Goal: Information Seeking & Learning: Learn about a topic

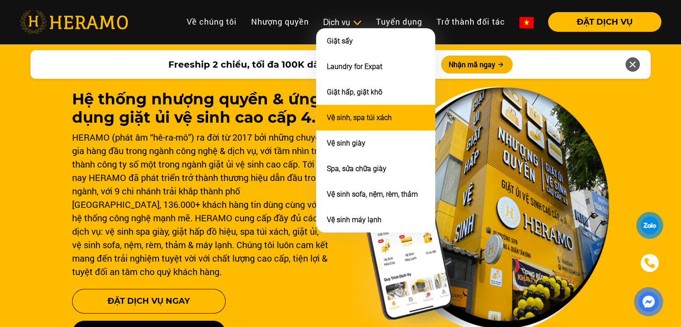
click at [346, 113] on link "Vệ sinh, spa túi xách" at bounding box center [359, 117] width 65 height 9
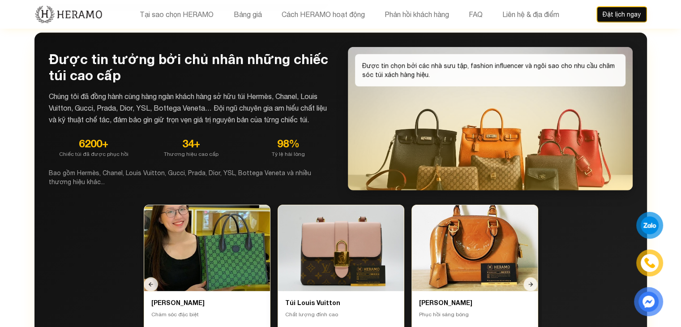
scroll to position [2596, 0]
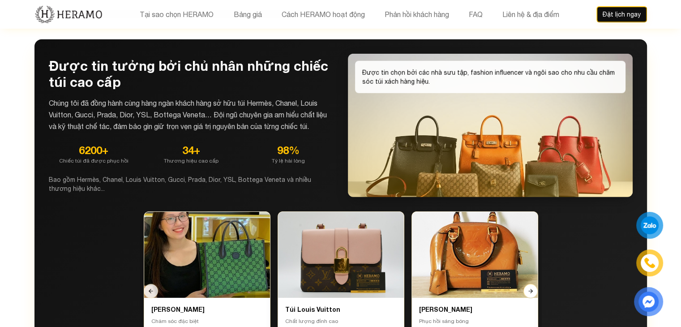
click at [530, 284] on button at bounding box center [530, 291] width 14 height 14
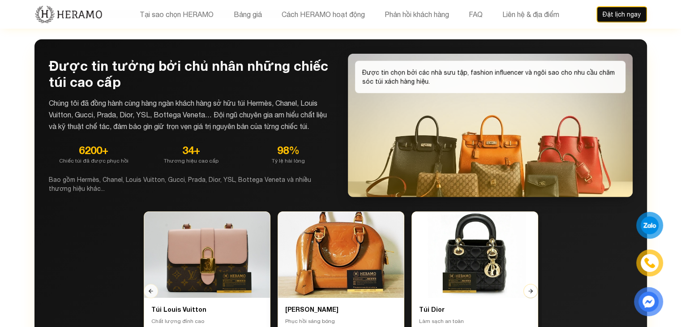
click at [530, 284] on button at bounding box center [530, 291] width 14 height 14
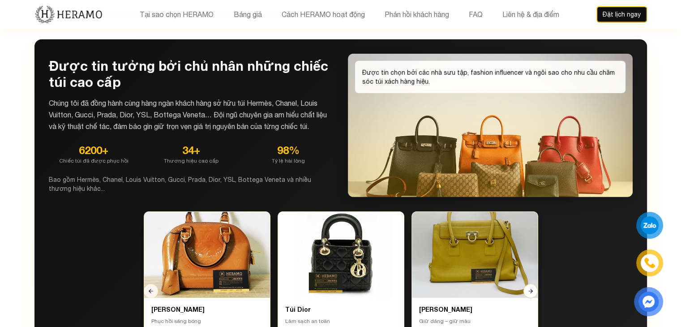
click at [530, 284] on button at bounding box center [530, 291] width 14 height 14
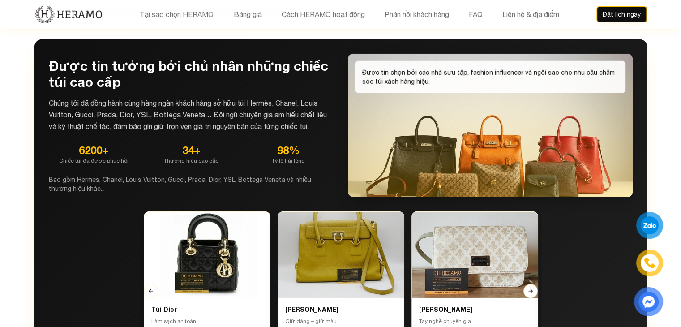
click at [530, 284] on button at bounding box center [530, 291] width 14 height 14
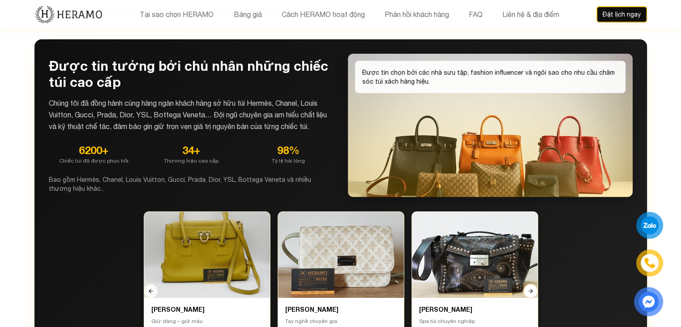
click at [530, 284] on button at bounding box center [530, 291] width 14 height 14
click at [148, 288] on icon at bounding box center [151, 291] width 6 height 6
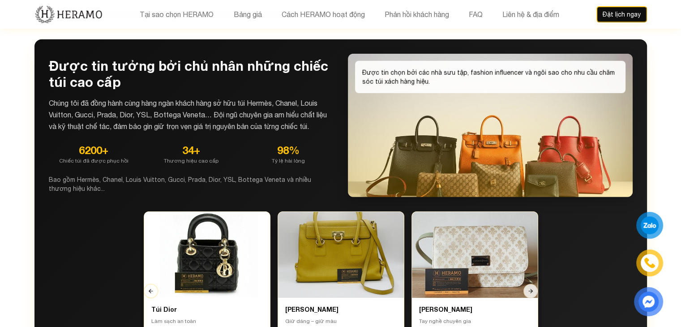
click at [148, 288] on icon at bounding box center [151, 291] width 6 height 6
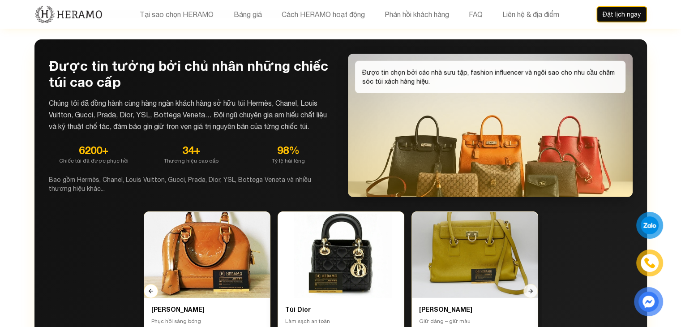
click at [148, 288] on icon at bounding box center [151, 291] width 6 height 6
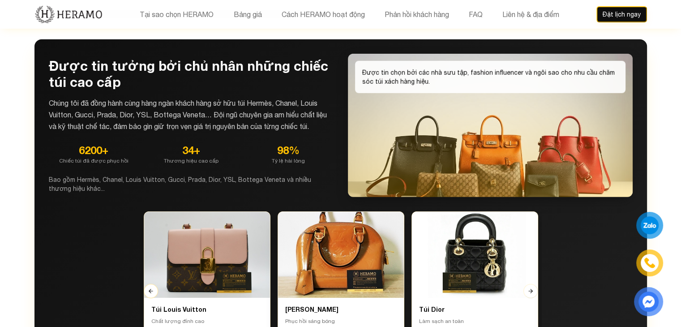
click at [148, 288] on icon at bounding box center [151, 291] width 6 height 6
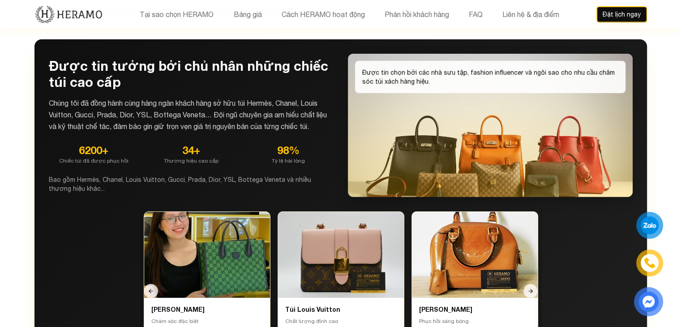
click at [81, 256] on div "Túi Chanel Chăm sóc đặc biệt Túi Louis Vuitton Chất lượng đỉnh cao Túi Louis Vu…" at bounding box center [341, 276] width 584 height 131
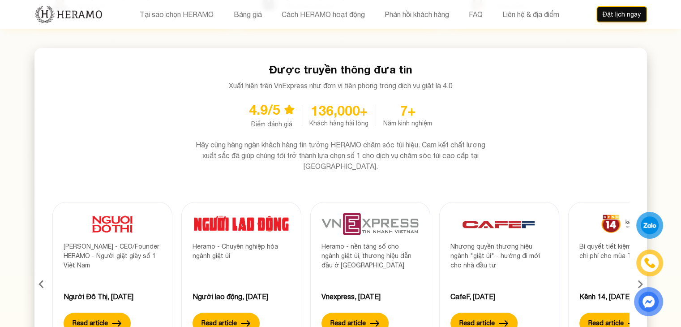
scroll to position [3268, 0]
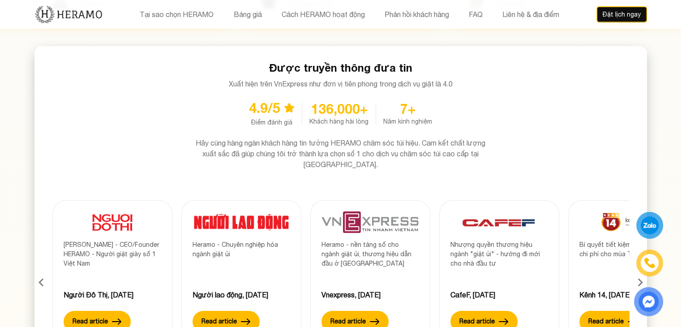
click at [638, 270] on icon at bounding box center [640, 282] width 16 height 24
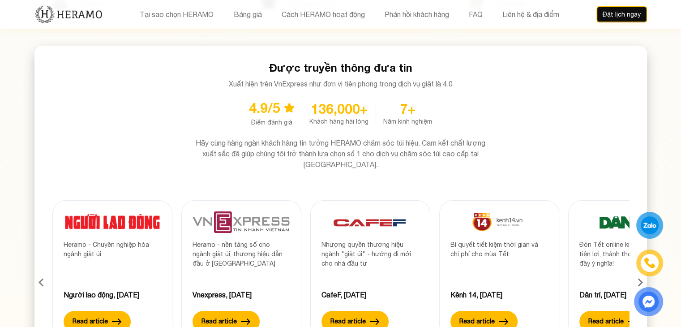
click at [638, 270] on icon at bounding box center [640, 282] width 16 height 24
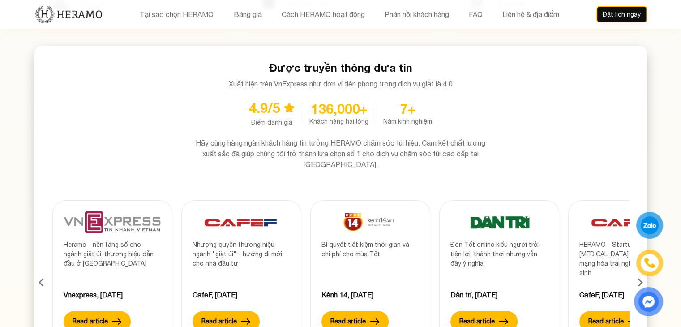
click at [638, 270] on icon at bounding box center [640, 282] width 16 height 24
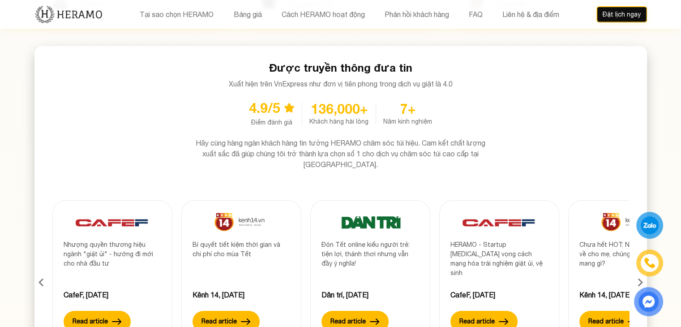
click at [638, 270] on icon at bounding box center [640, 282] width 16 height 24
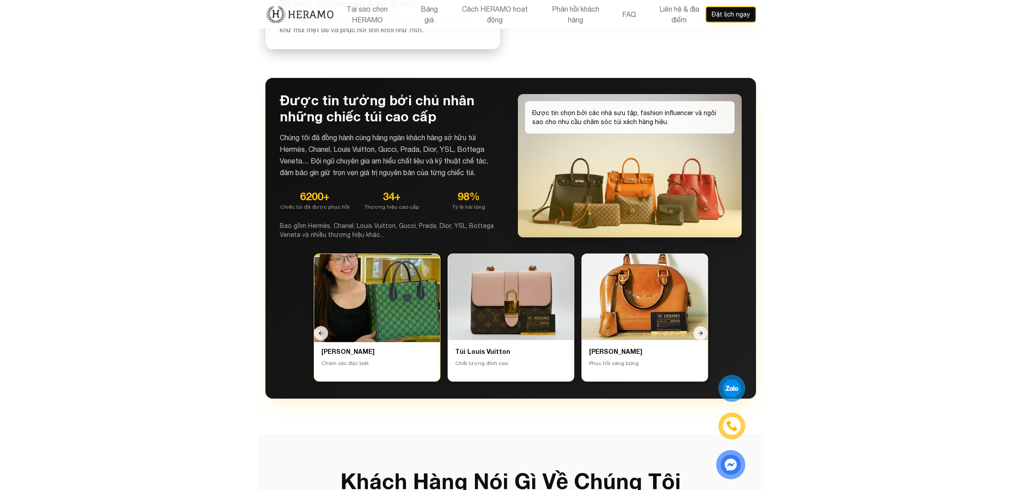
scroll to position [2757, 0]
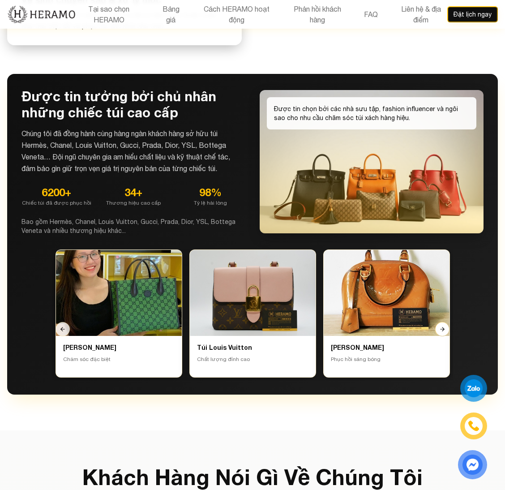
click at [438, 322] on button at bounding box center [442, 329] width 14 height 14
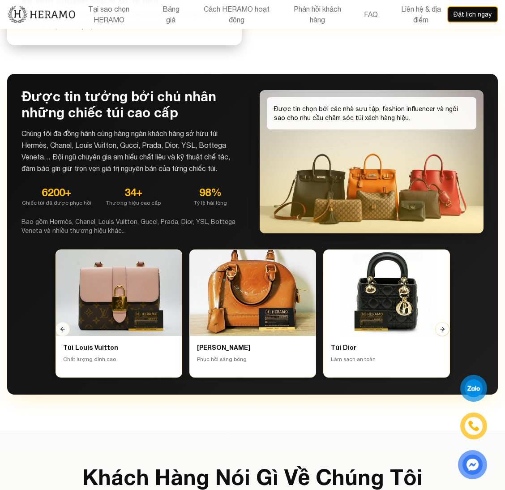
click at [438, 322] on button at bounding box center [442, 329] width 14 height 14
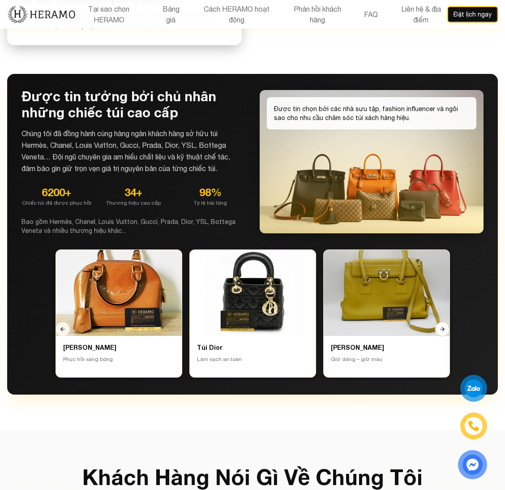
click at [438, 322] on button at bounding box center [442, 329] width 14 height 14
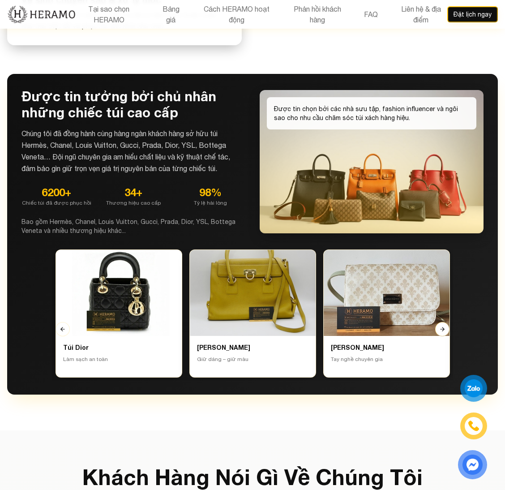
click at [438, 322] on button at bounding box center [442, 329] width 14 height 14
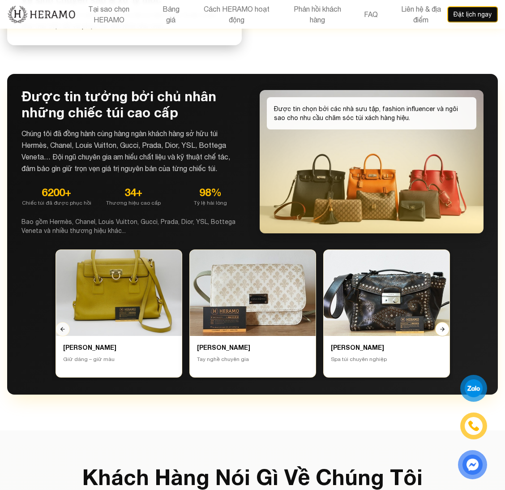
click at [438, 322] on button at bounding box center [442, 329] width 14 height 14
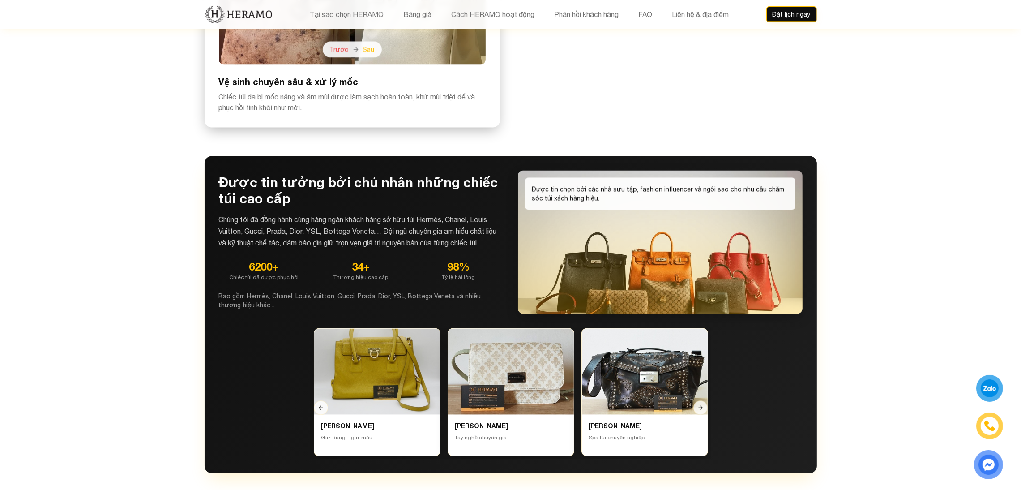
scroll to position [2567, 0]
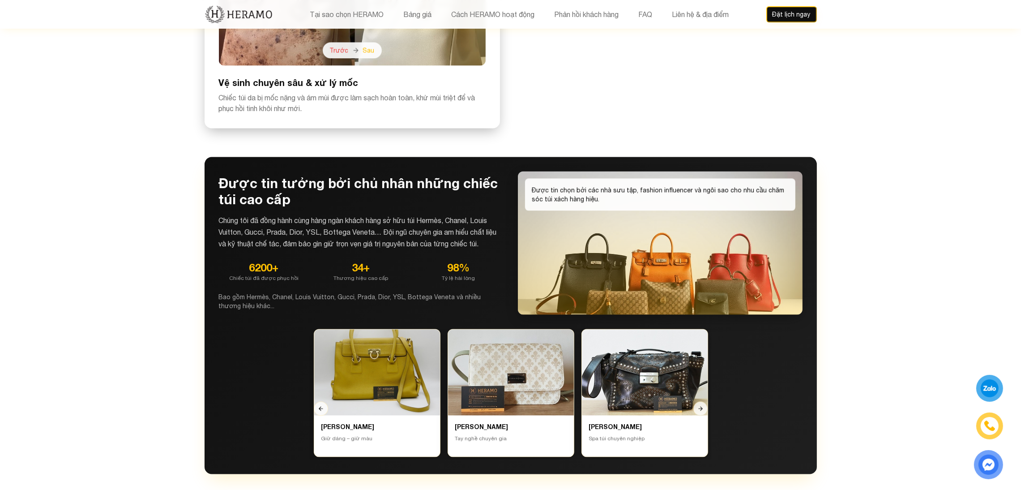
click at [680, 318] on section "Sự thay đổi trước và sau vệ sinh Chiêm ngưỡng kết quả ấn tượng từ bàn tay nghệ …" at bounding box center [510, 85] width 1021 height 847
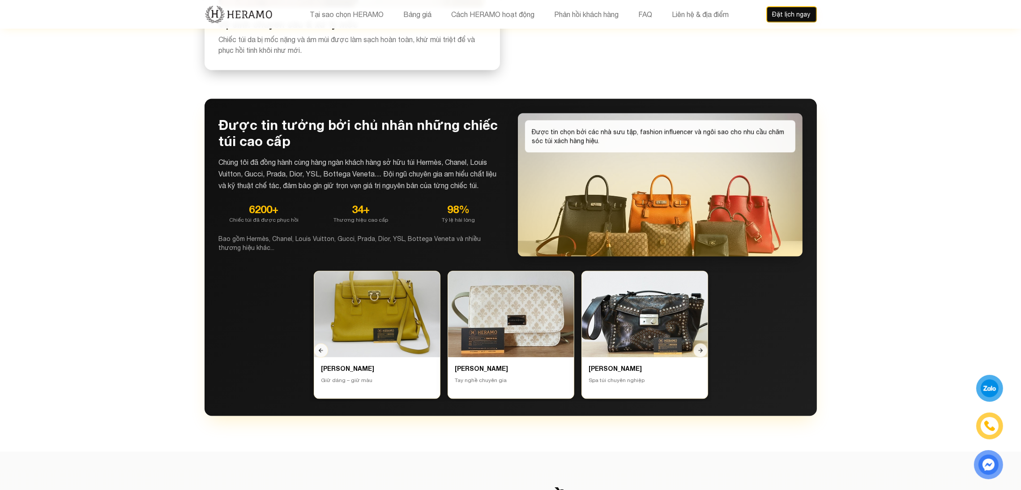
scroll to position [2629, 0]
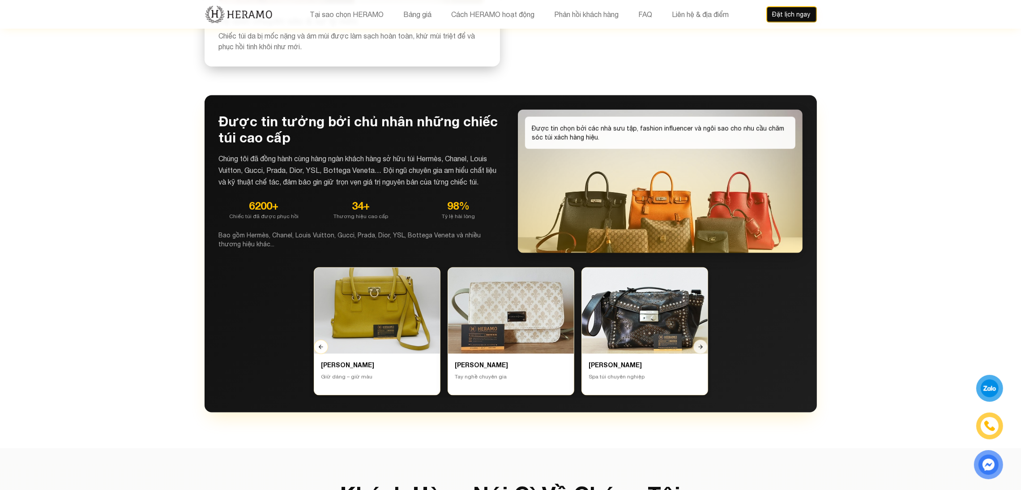
click at [319, 326] on button at bounding box center [321, 346] width 14 height 14
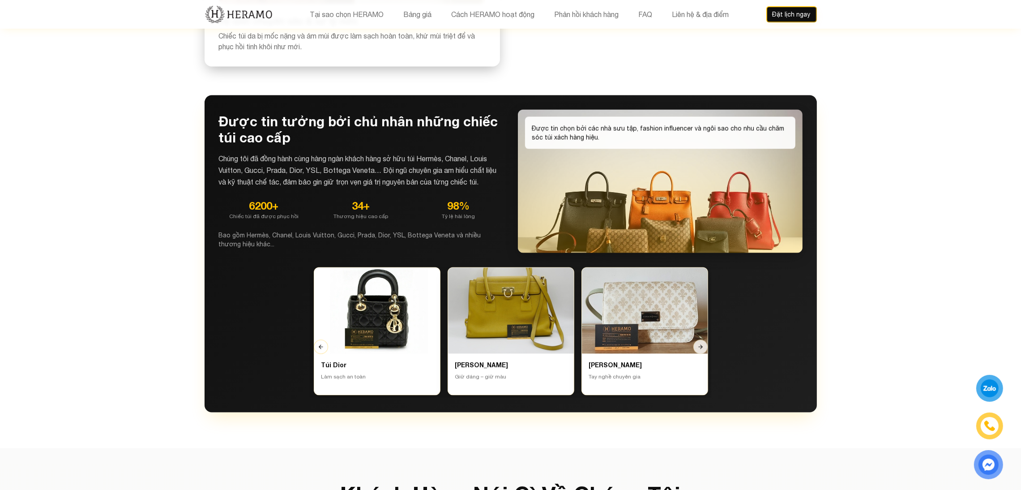
click at [319, 326] on button at bounding box center [321, 346] width 14 height 14
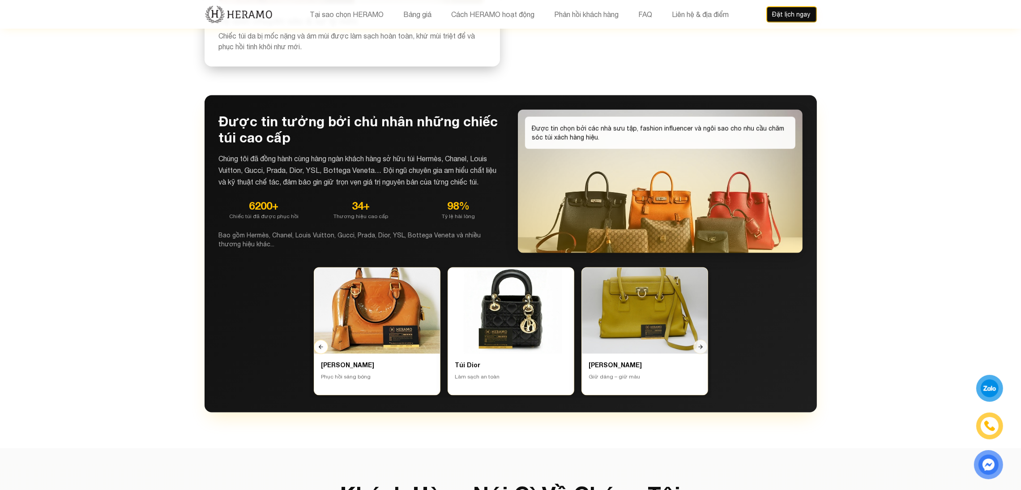
click at [319, 326] on button at bounding box center [321, 346] width 14 height 14
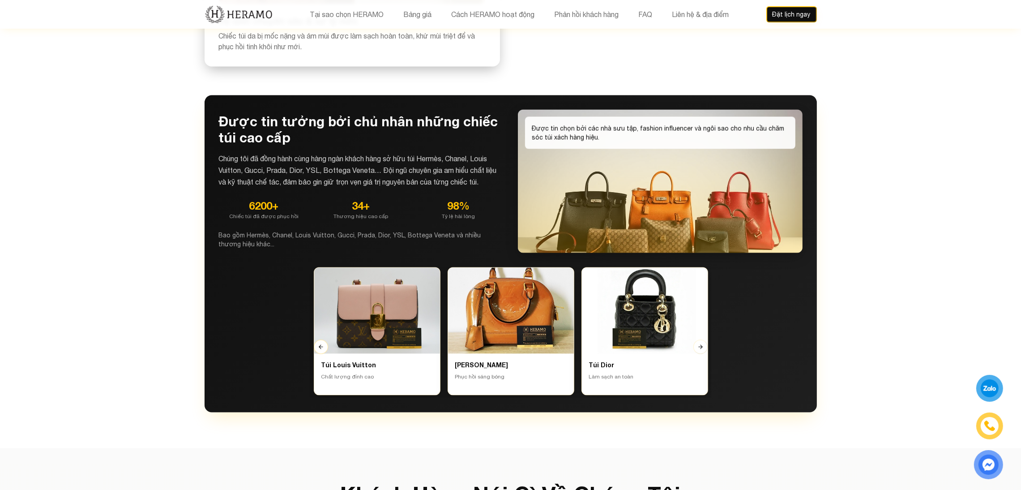
click at [319, 326] on button at bounding box center [321, 346] width 14 height 14
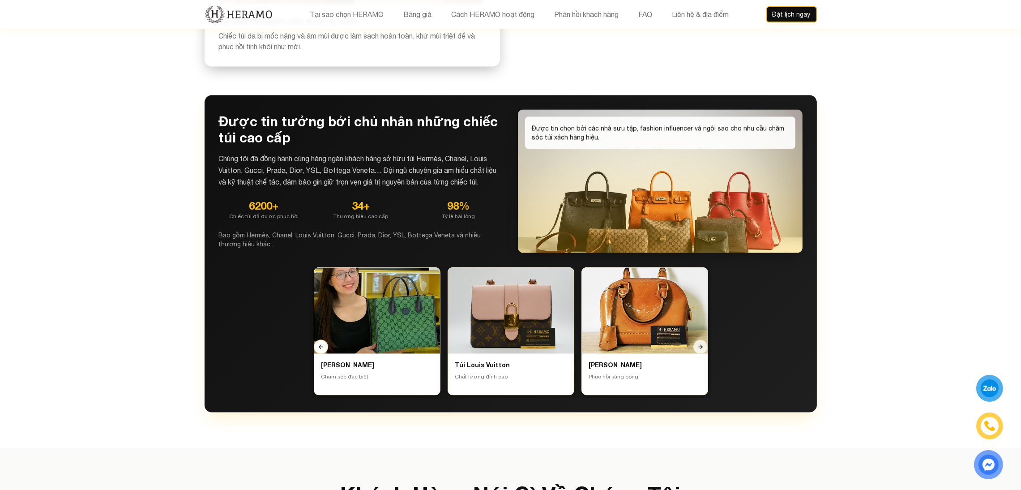
click at [319, 326] on button at bounding box center [321, 346] width 14 height 14
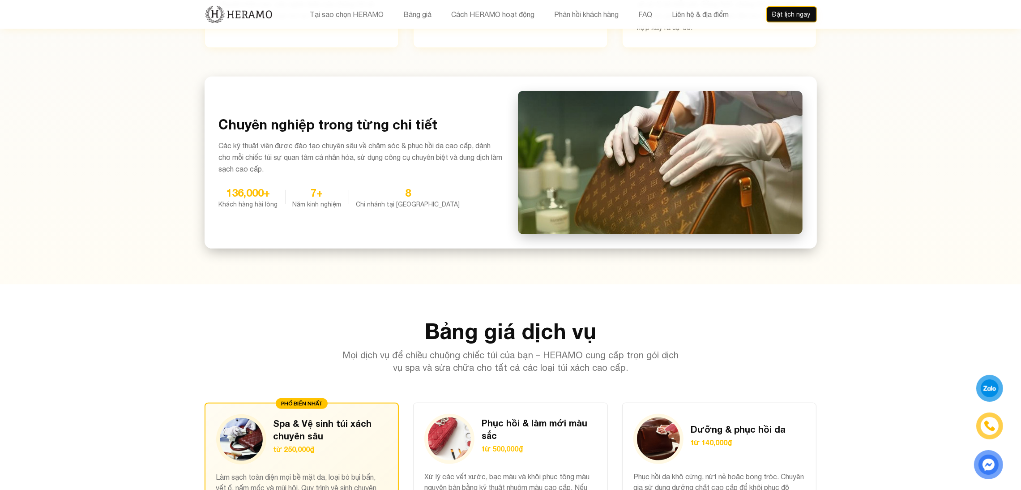
scroll to position [684, 0]
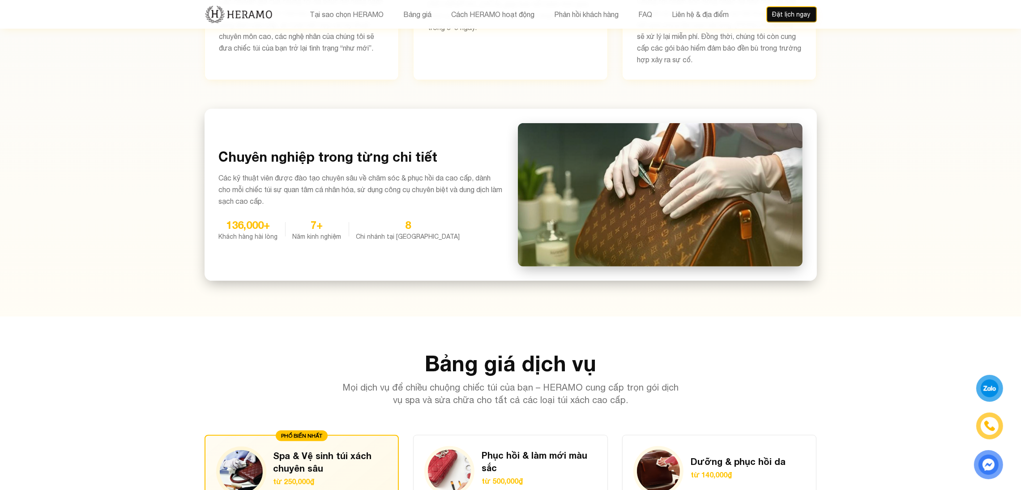
click at [237, 13] on img at bounding box center [239, 14] width 68 height 19
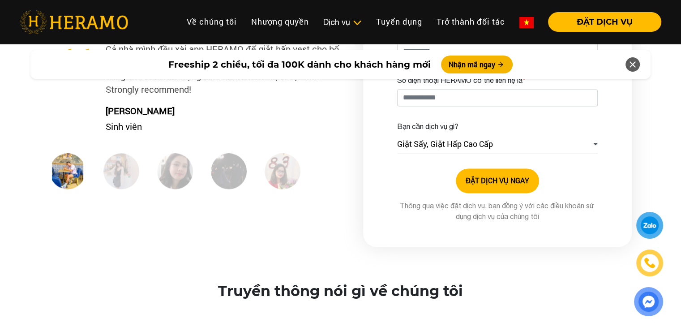
scroll to position [1396, 0]
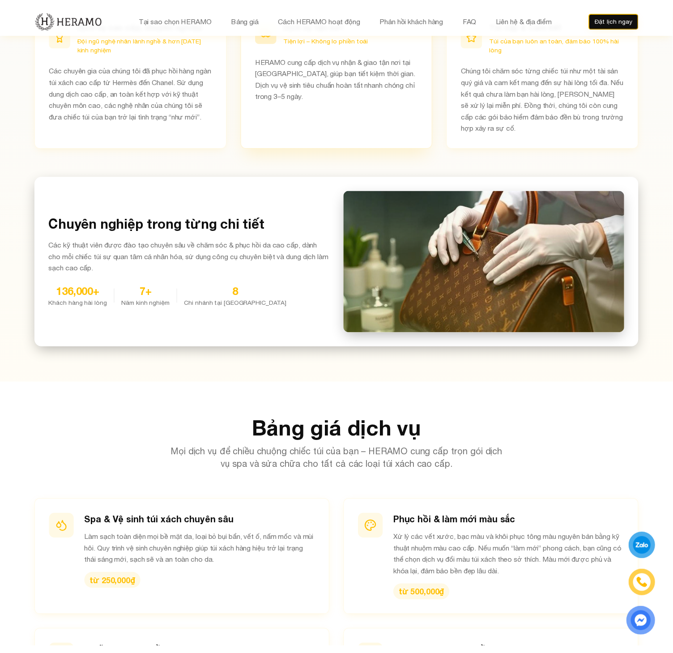
scroll to position [785, 0]
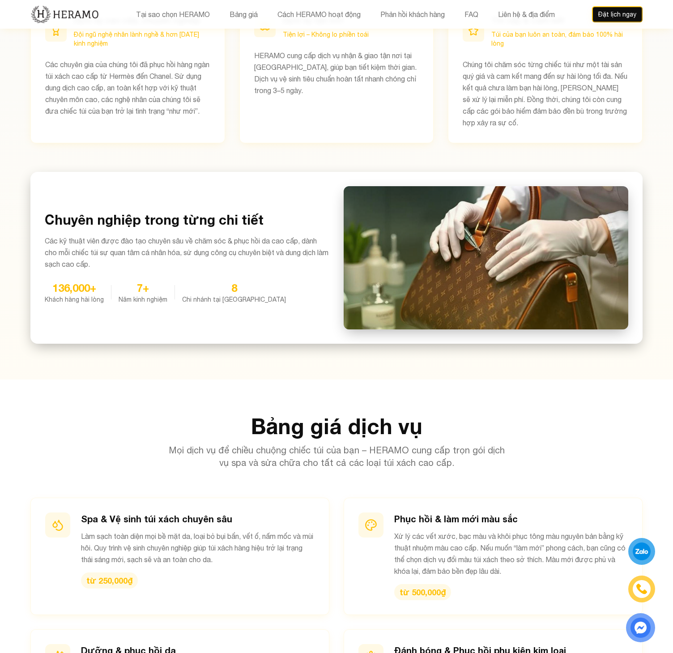
click at [350, 357] on section "Tại sao chọn HERAMO Bag Spa Khám phá lý do vì sao những chủ sở hữu túi xách cao…" at bounding box center [336, 123] width 673 height 511
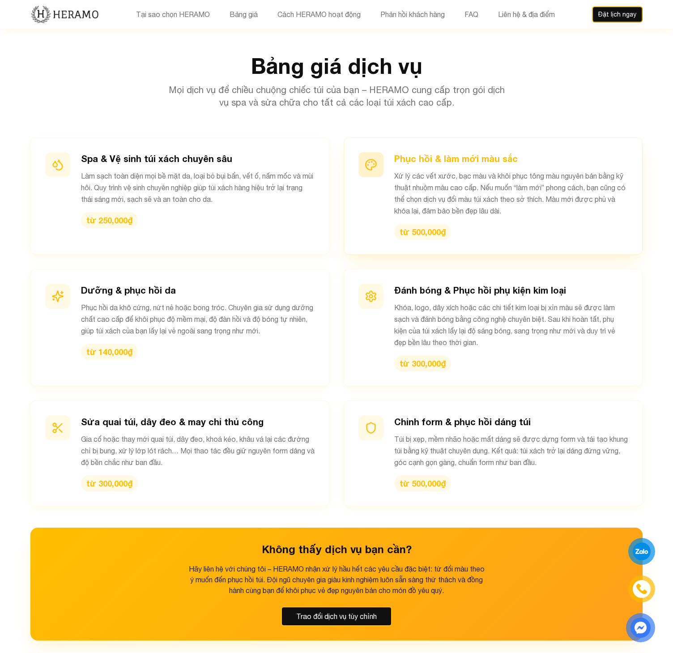
scroll to position [1139, 0]
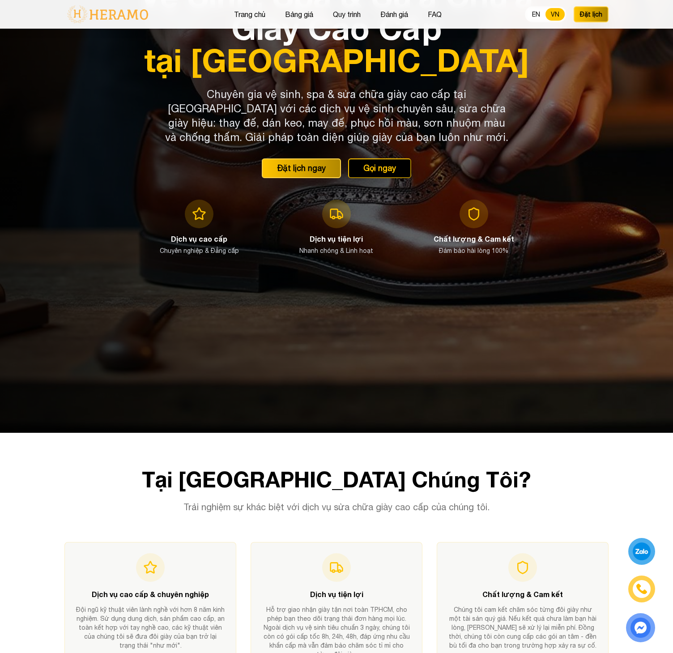
scroll to position [203, 0]
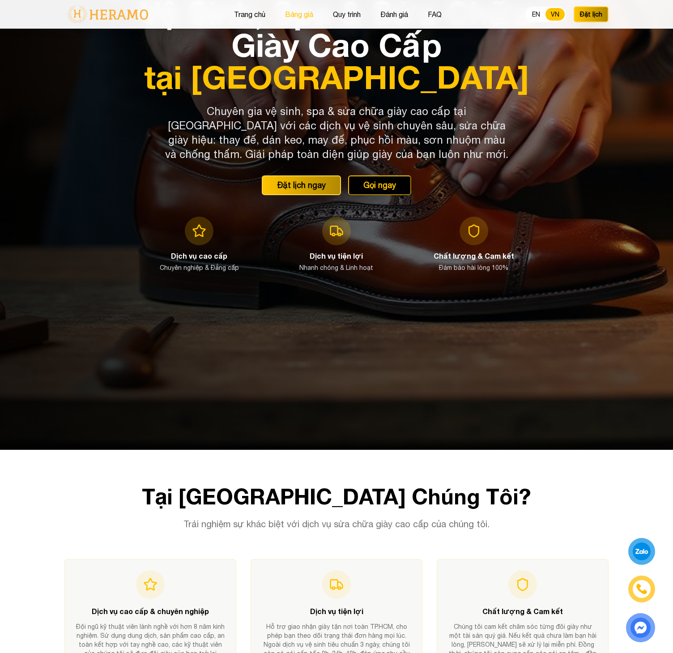
click at [309, 15] on button "Bảng giá" at bounding box center [299, 15] width 34 height 12
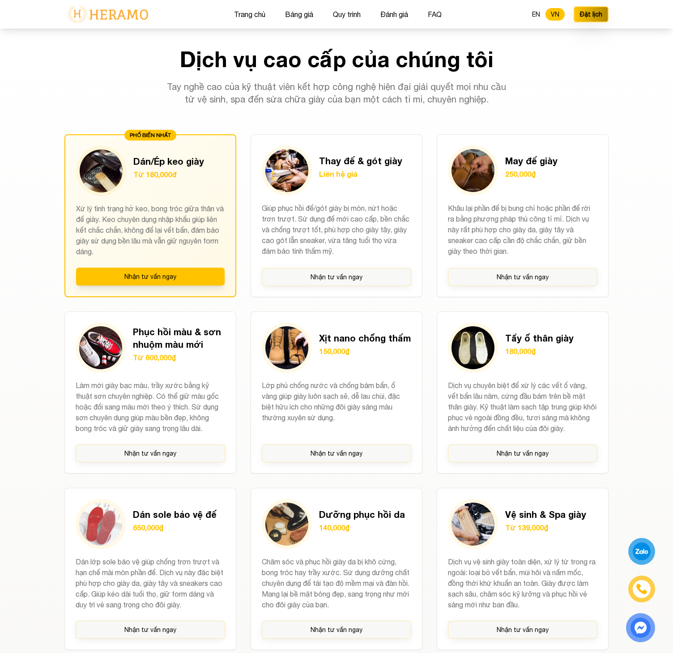
scroll to position [887, 0]
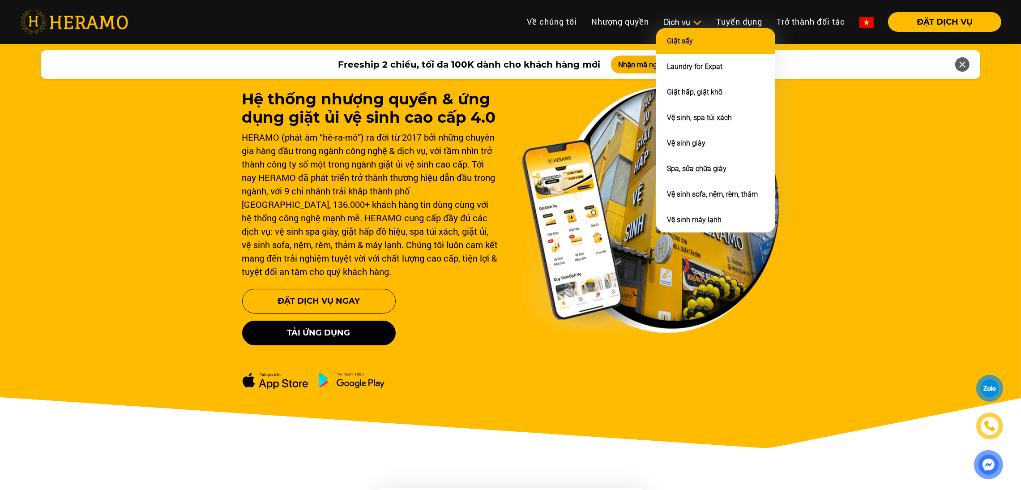
drag, startPoint x: 0, startPoint y: 0, endPoint x: 679, endPoint y: 46, distance: 680.2
click at [679, 46] on li "Giặt sấy" at bounding box center [715, 41] width 119 height 26
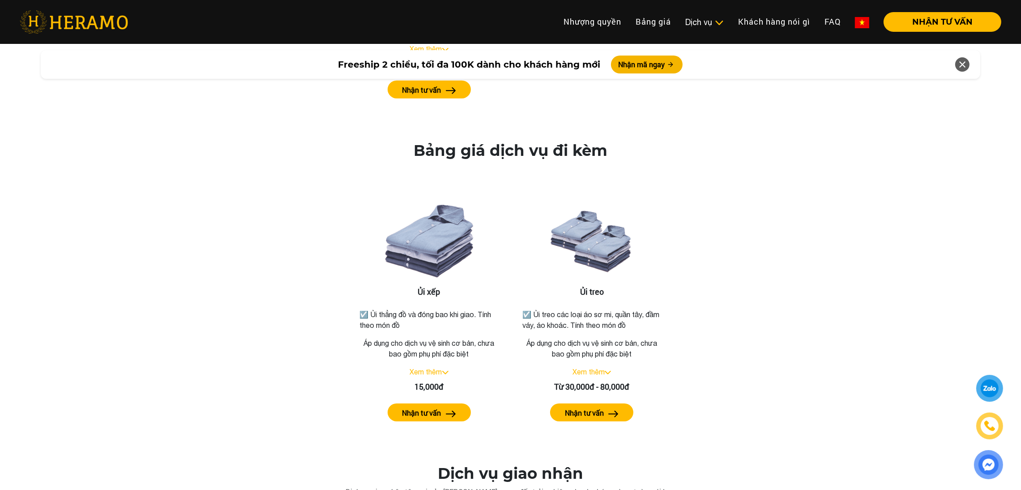
scroll to position [1342, 0]
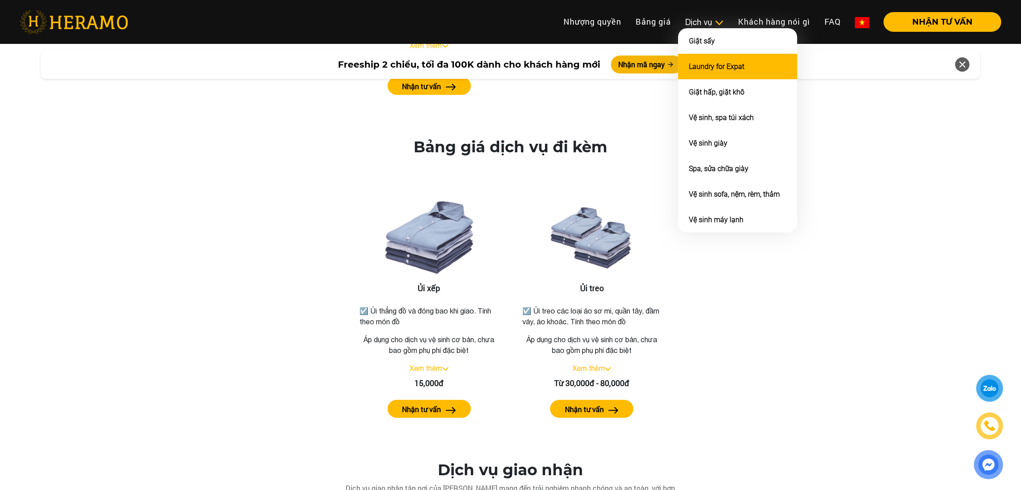
click at [707, 64] on link "Laundry for Expat" at bounding box center [717, 66] width 56 height 9
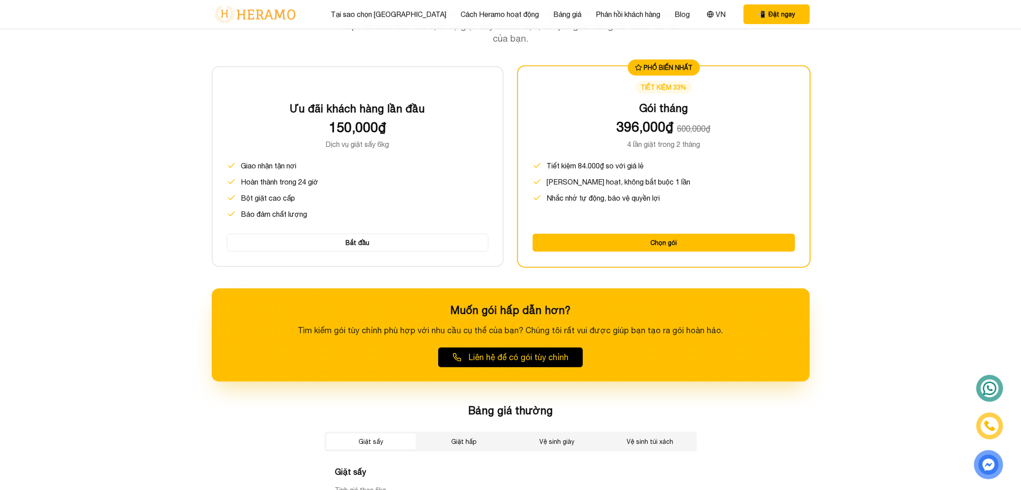
scroll to position [1144, 0]
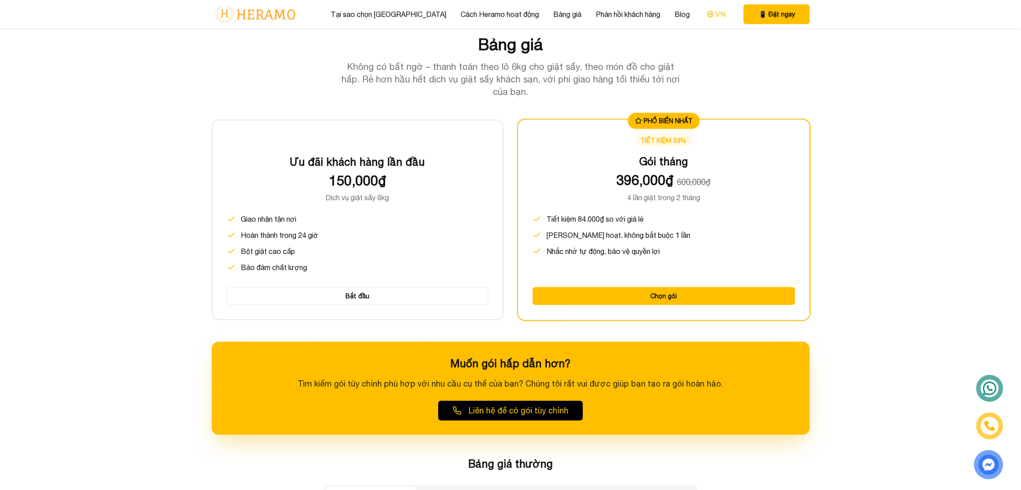
click at [704, 9] on button "VN" at bounding box center [716, 15] width 24 height 12
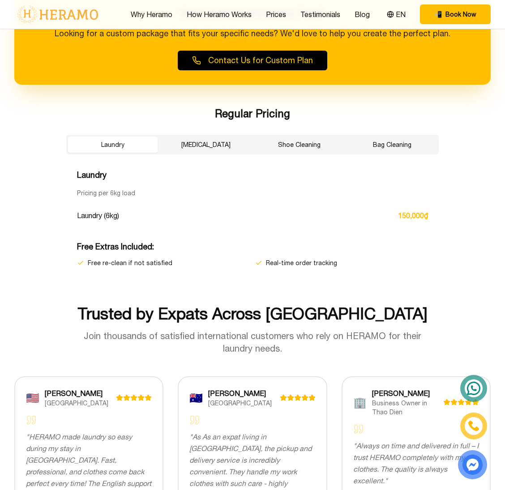
scroll to position [1557, 0]
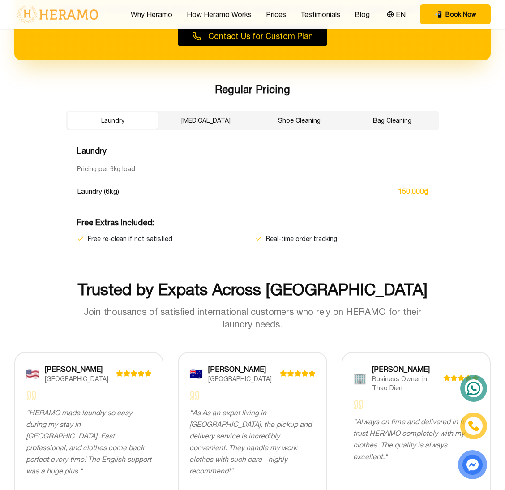
click at [214, 112] on button "Dry Cleaning" at bounding box center [206, 120] width 90 height 16
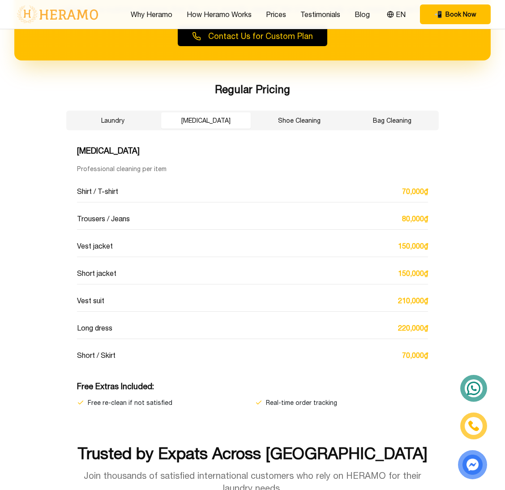
click at [269, 112] on button "Shoe Cleaning" at bounding box center [299, 120] width 90 height 16
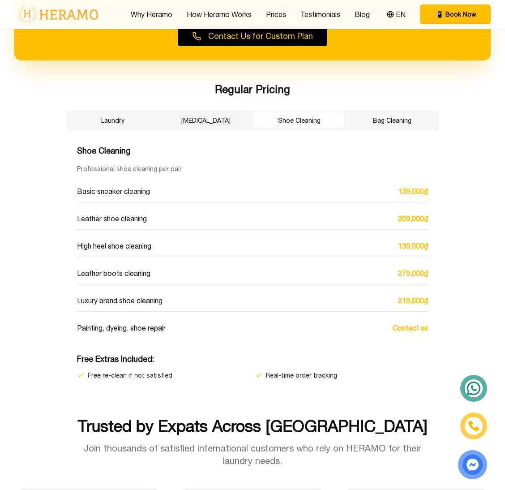
click at [378, 112] on button "Bag Cleaning" at bounding box center [392, 120] width 90 height 16
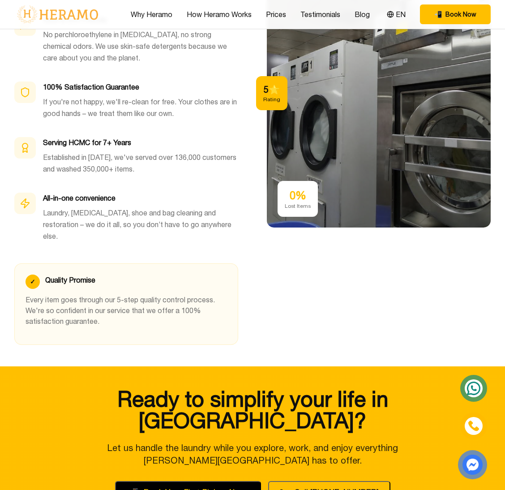
scroll to position [2771, 0]
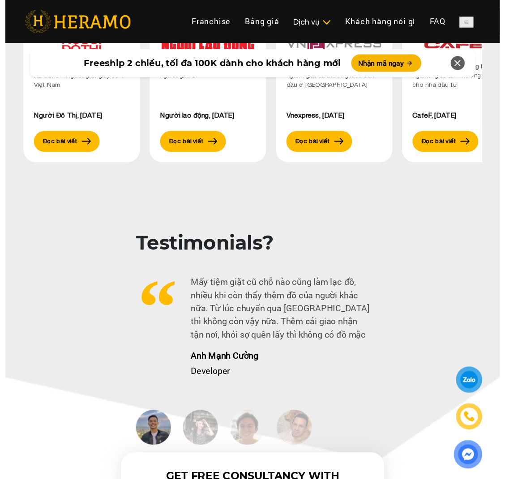
scroll to position [1342, 0]
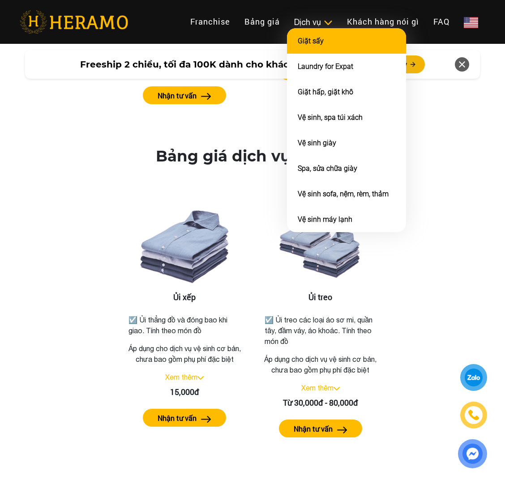
click at [311, 33] on li "Giặt sấy" at bounding box center [346, 41] width 119 height 26
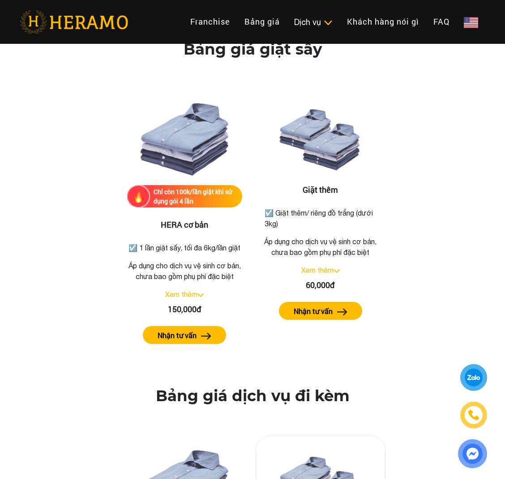
scroll to position [1069, 0]
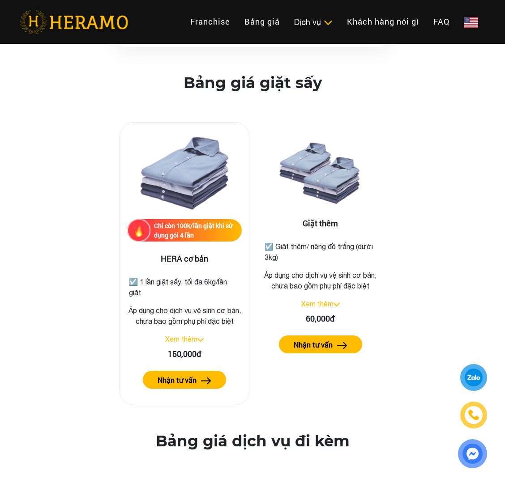
scroll to position [1342, 0]
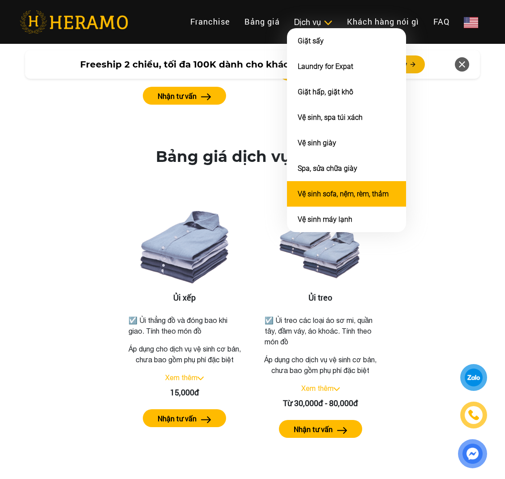
click at [320, 190] on link "Vệ sinh sofa, nệm, rèm, thảm" at bounding box center [343, 194] width 91 height 9
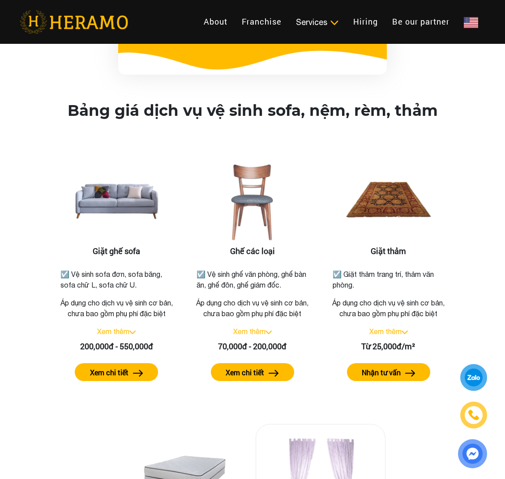
scroll to position [1004, 0]
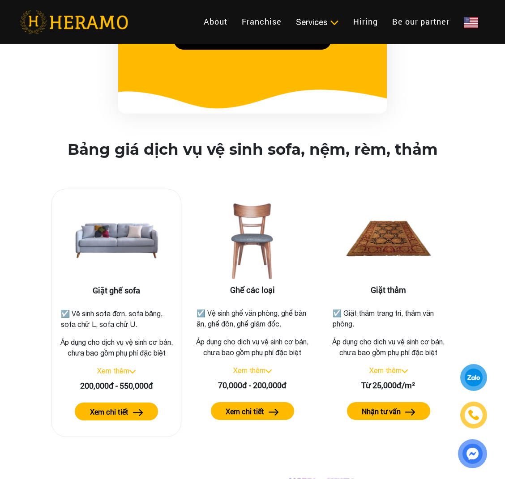
click at [125, 411] on label "Xem chi tiết" at bounding box center [109, 412] width 38 height 11
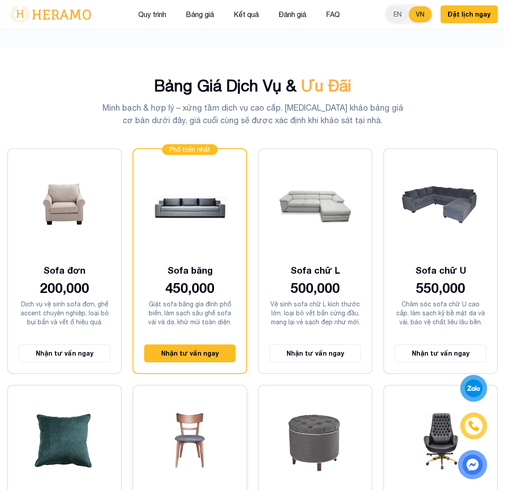
scroll to position [2189, 0]
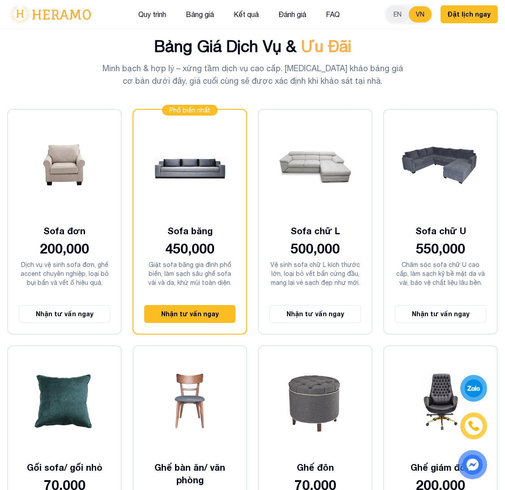
click at [365, 71] on p "Minh bạch & hợp lý – xứng tầm dịch vụ cao cấp. [MEDICAL_DATA] khảo bảng giá cơ …" at bounding box center [252, 74] width 301 height 25
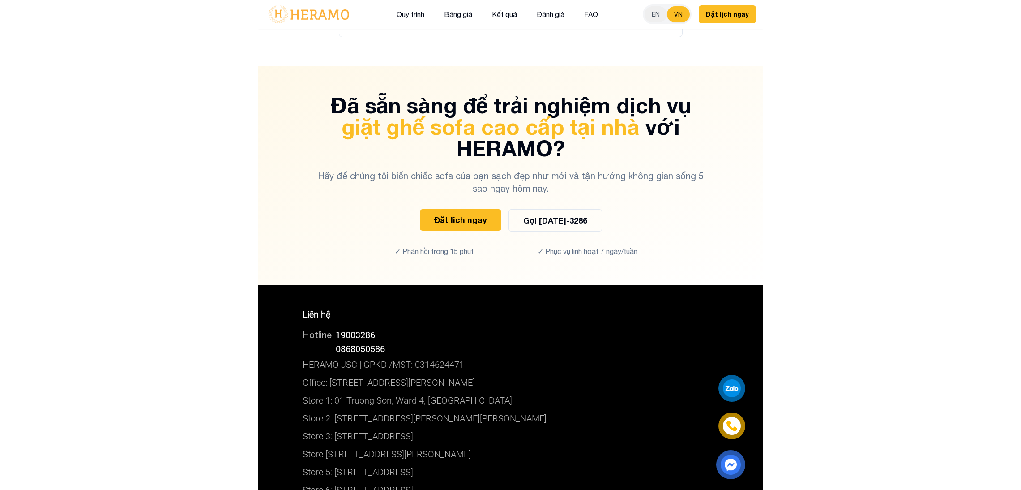
scroll to position [6320, 0]
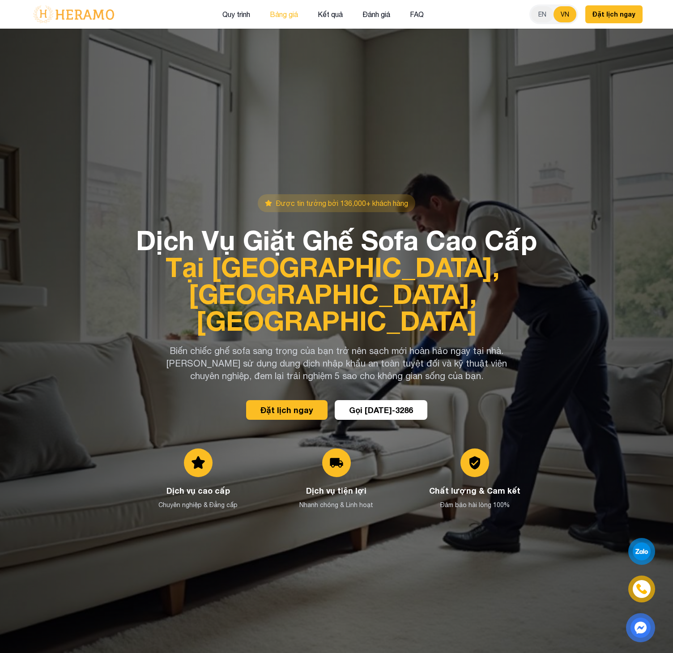
click at [286, 17] on button "Bảng giá" at bounding box center [284, 15] width 34 height 12
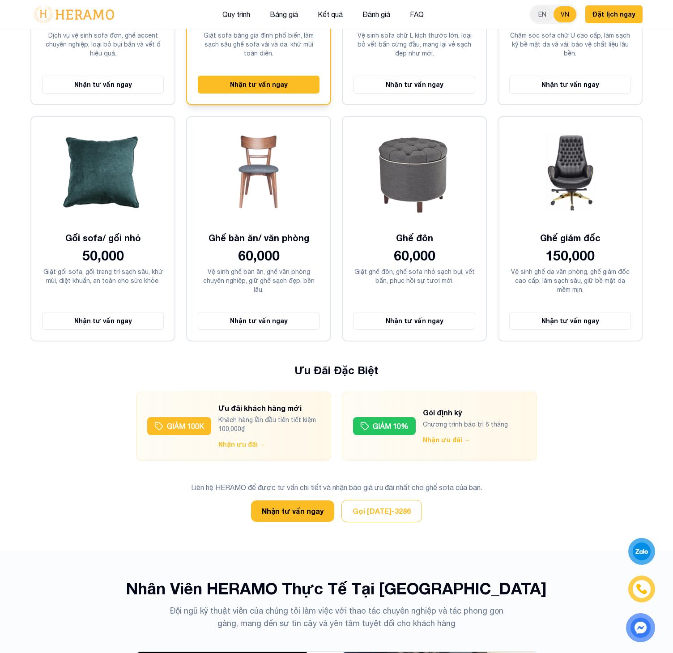
scroll to position [2526, 0]
